Goal: Find specific page/section: Find specific page/section

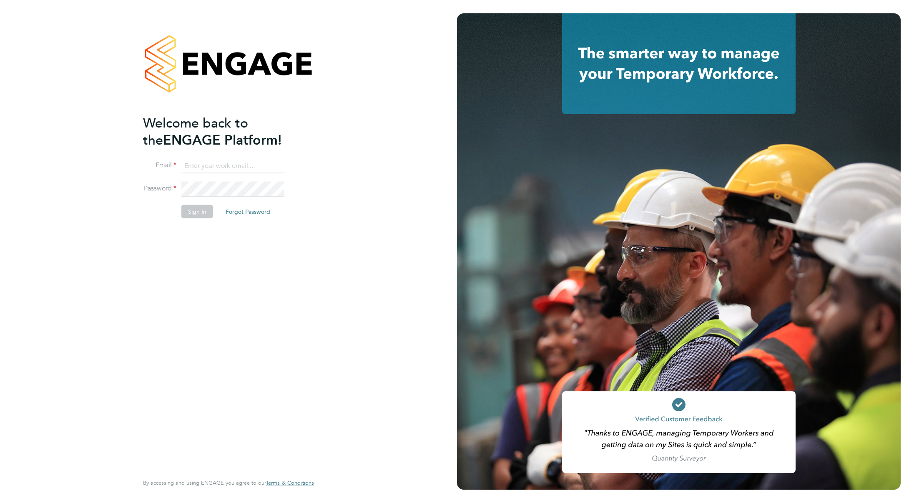
click at [214, 154] on ng-template "Welcome back to the ENGAGE Platform! Email Password Sign In Forgot Password" at bounding box center [224, 170] width 163 height 113
click at [210, 169] on input at bounding box center [232, 165] width 103 height 15
type input "mike.king@vistry.co.uk"
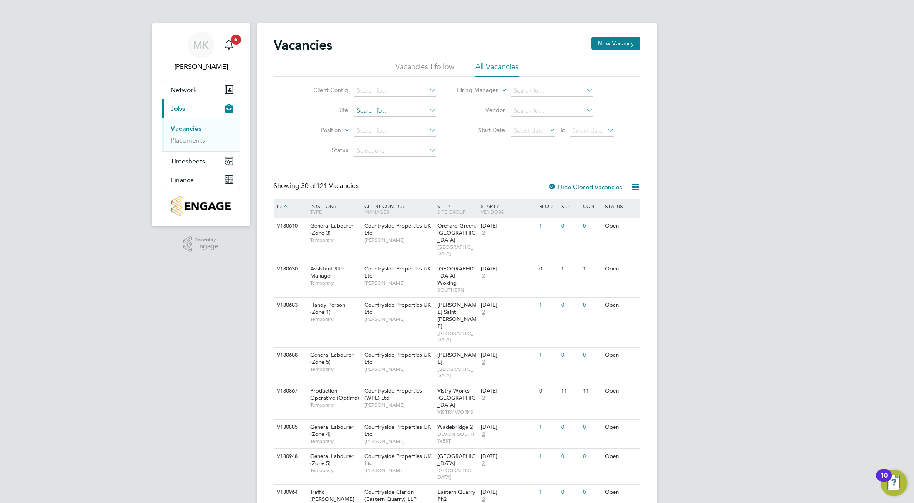
click at [380, 114] on input at bounding box center [395, 111] width 82 height 12
click at [387, 218] on li "[PERSON_NAME] Forest" at bounding box center [428, 221] width 150 height 11
type input "[GEOGRAPHIC_DATA]"
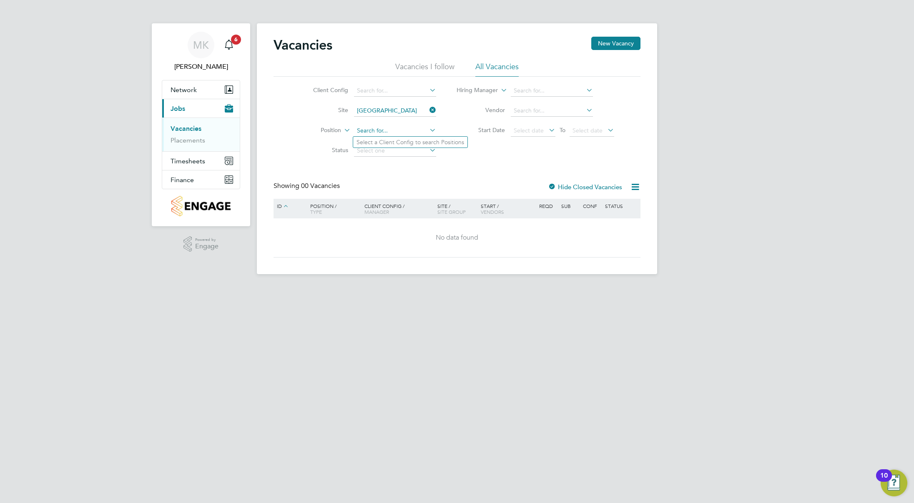
click at [383, 131] on input at bounding box center [395, 131] width 82 height 12
click at [509, 180] on div "Vacancies New Vacancy Vacancies I follow All Vacancies Client Config Site [GEOG…" at bounding box center [457, 147] width 367 height 221
click at [554, 186] on div at bounding box center [552, 187] width 8 height 8
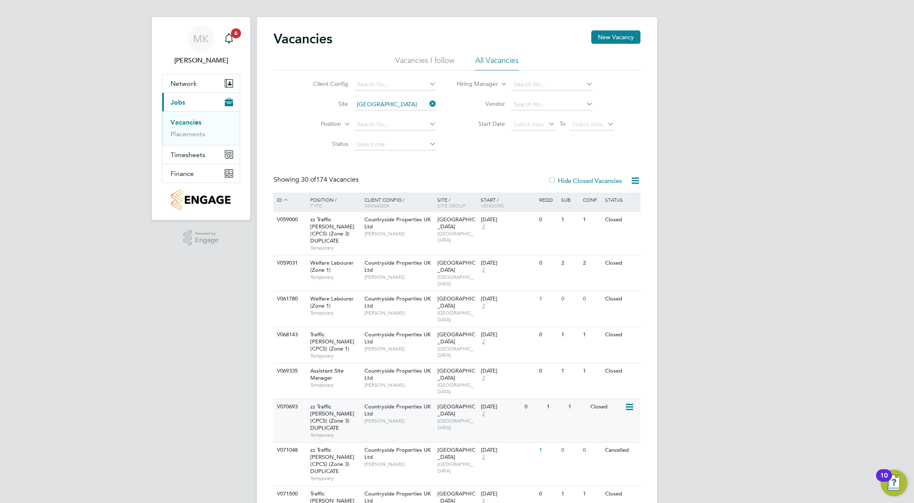
scroll to position [83, 0]
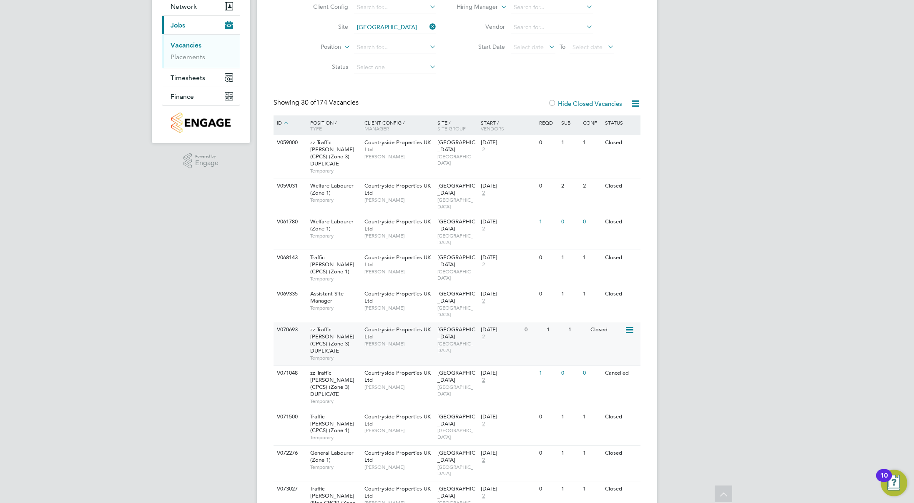
click at [628, 325] on icon at bounding box center [629, 330] width 8 height 10
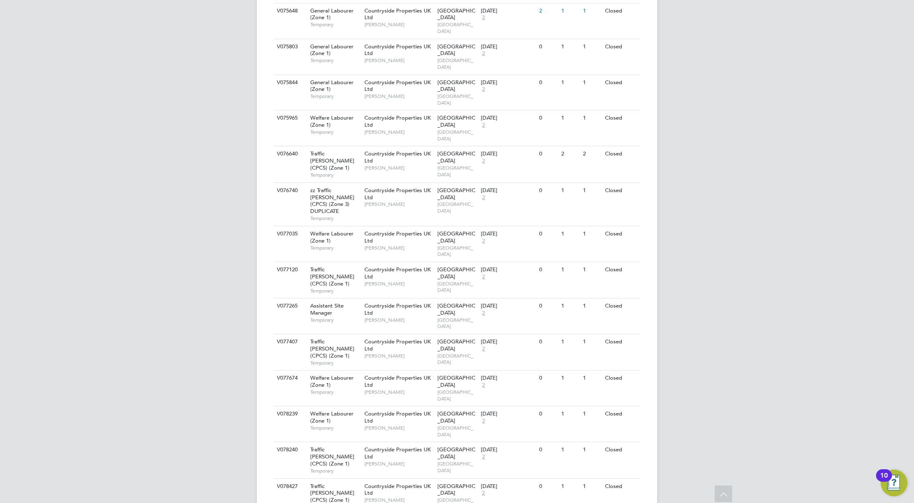
scroll to position [0, 0]
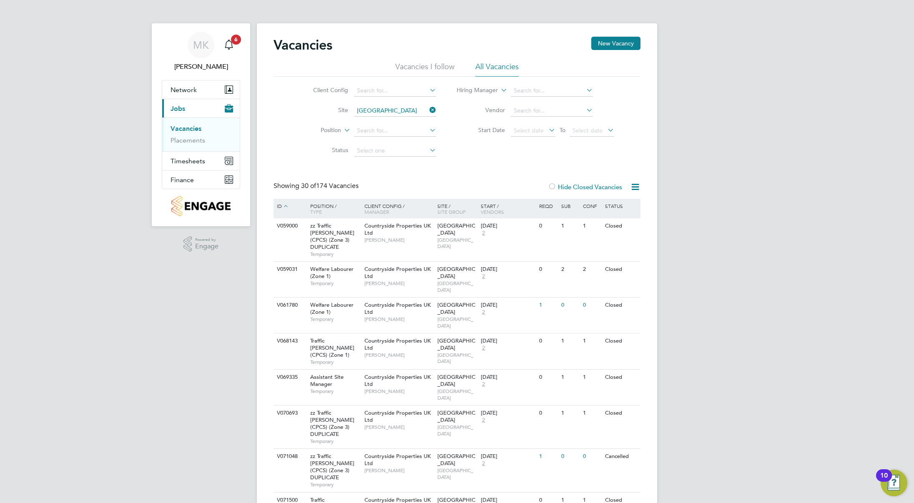
click at [206, 138] on li "Placements" at bounding box center [202, 140] width 63 height 8
click at [201, 138] on link "Placements" at bounding box center [188, 140] width 35 height 8
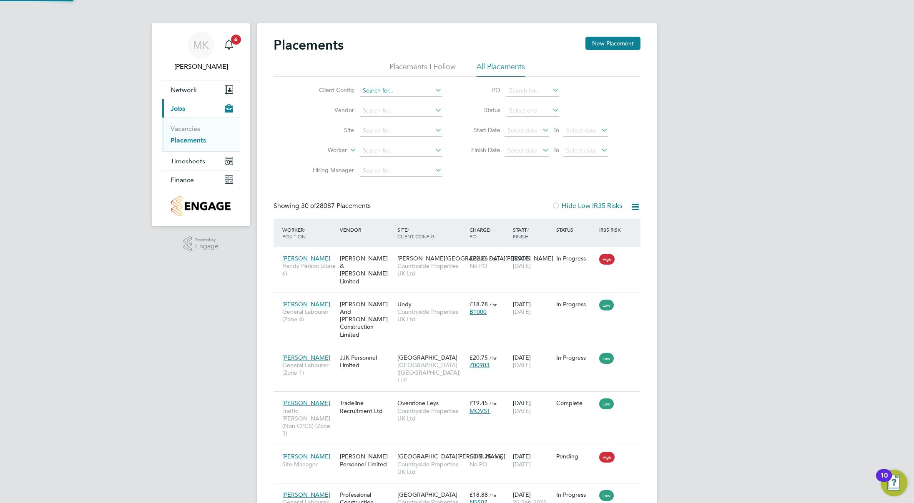
click at [379, 88] on input at bounding box center [401, 91] width 82 height 12
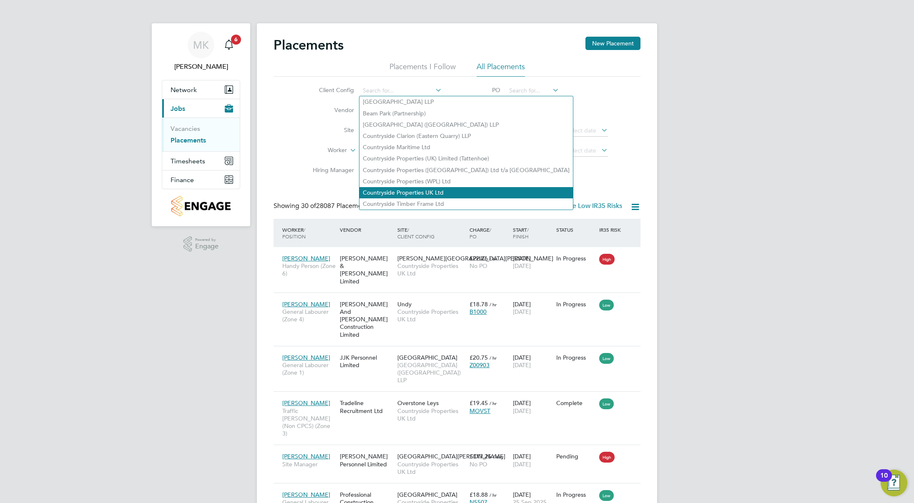
click at [422, 191] on li "Countryside Properties UK Ltd" at bounding box center [465, 192] width 213 height 11
type input "Countryside Properties UK Ltd"
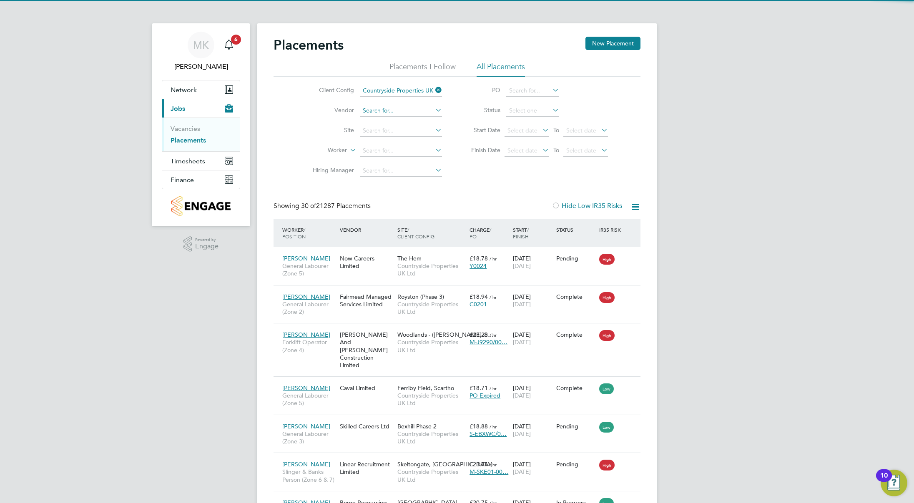
click at [378, 111] on input at bounding box center [401, 111] width 82 height 12
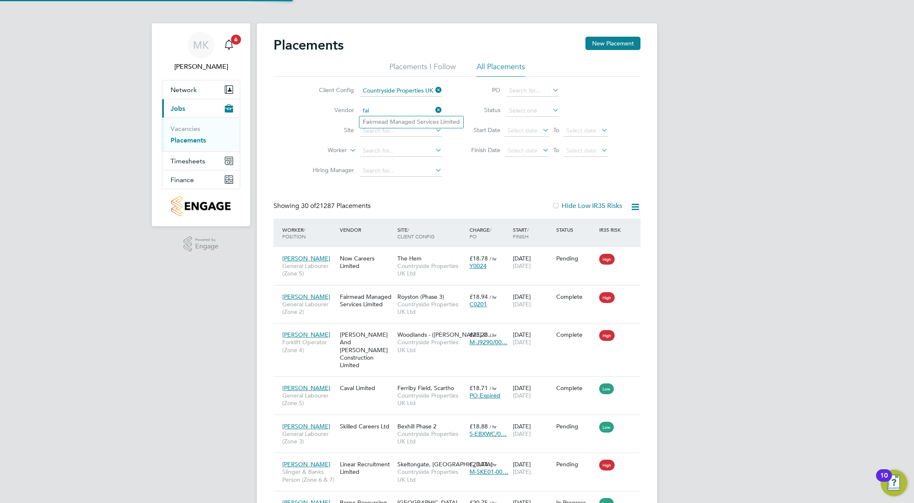
click at [397, 120] on li "Fai rmead Managed Services Limited" at bounding box center [411, 121] width 104 height 11
type input "Fairmead Managed Services Limited"
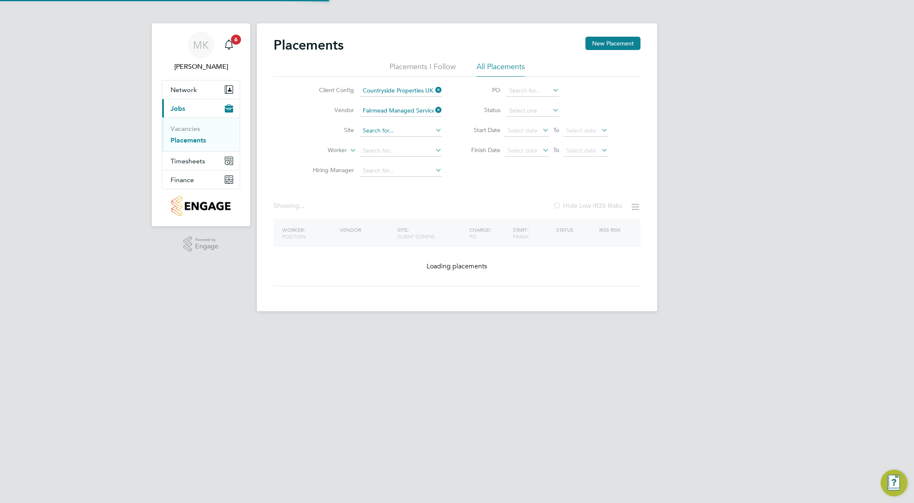
click at [392, 130] on input at bounding box center [401, 131] width 82 height 12
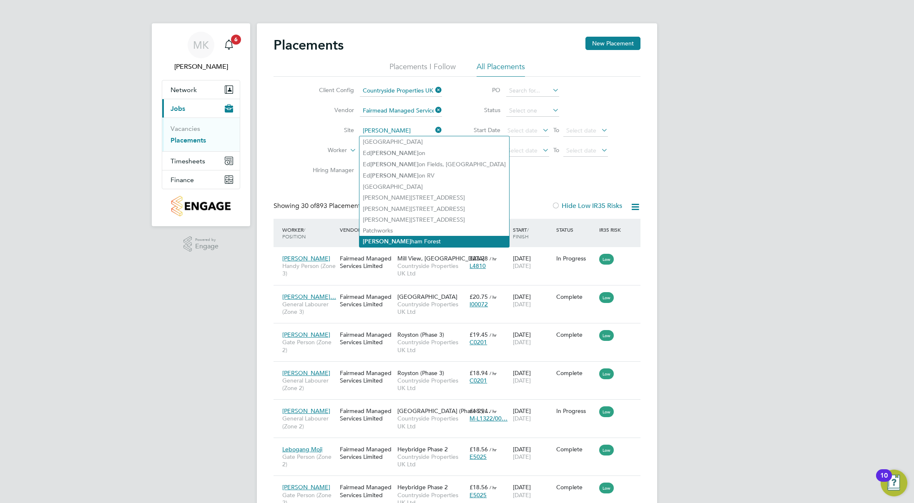
click at [385, 238] on li "[PERSON_NAME] Forest" at bounding box center [434, 241] width 150 height 11
type input "[GEOGRAPHIC_DATA]"
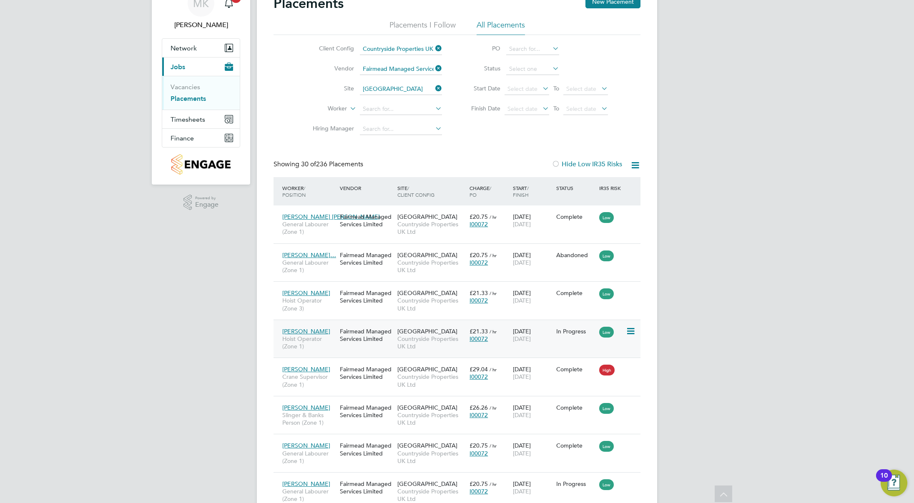
click at [630, 330] on icon at bounding box center [630, 331] width 8 height 10
